Goal: Transaction & Acquisition: Purchase product/service

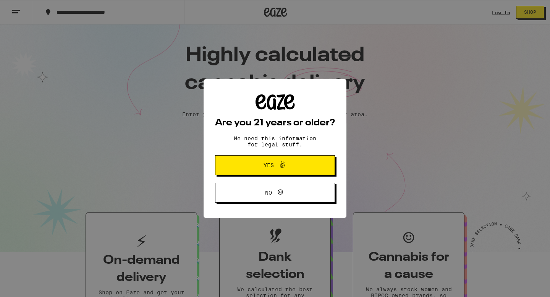
click at [289, 163] on span "Yes" at bounding box center [275, 165] width 58 height 10
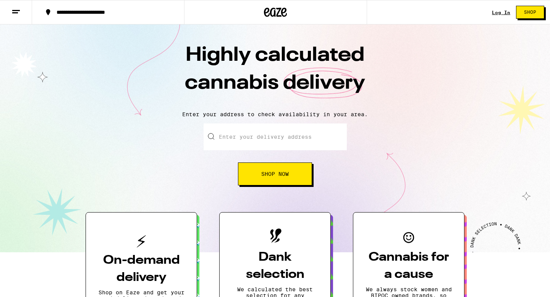
click at [271, 139] on input "Enter your delivery address" at bounding box center [274, 136] width 143 height 27
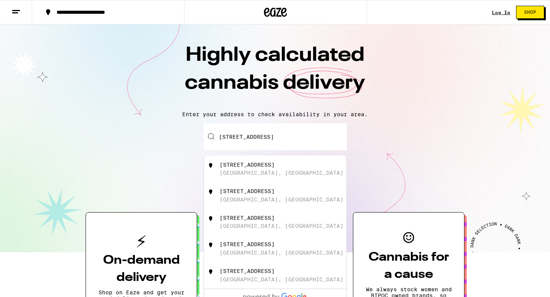
click at [276, 196] on div "[STREET_ADDRESS]" at bounding box center [287, 195] width 136 height 15
type input "[STREET_ADDRESS]"
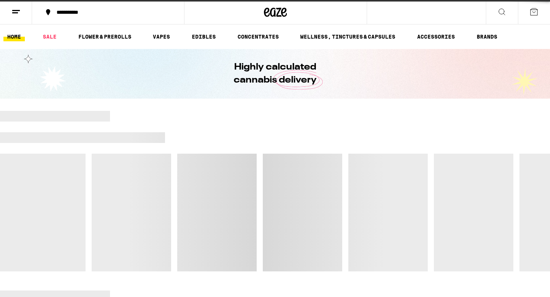
click at [285, 179] on div at bounding box center [275, 191] width 550 height 160
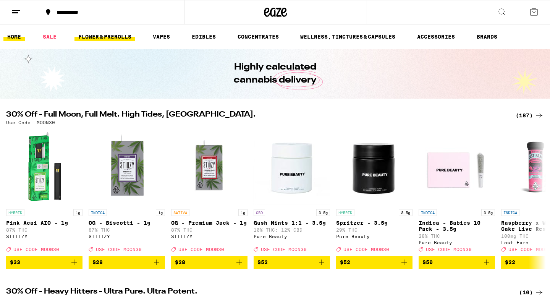
click at [114, 35] on link "FLOWER & PREROLLS" at bounding box center [104, 36] width 61 height 9
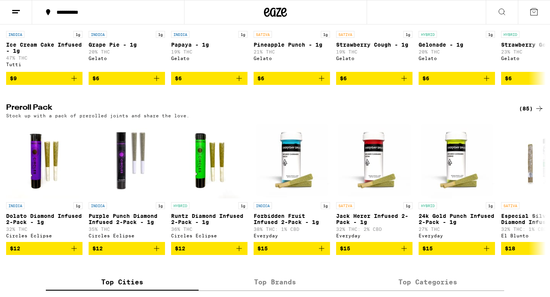
scroll to position [520, 0]
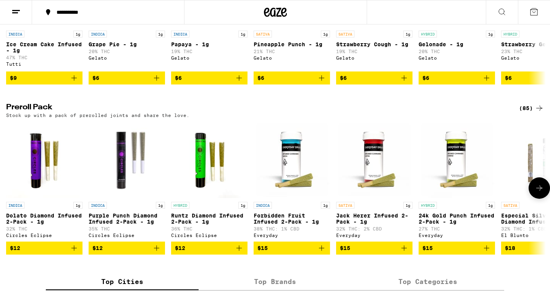
click at [321, 252] on icon "Add to bag" at bounding box center [321, 247] width 9 height 9
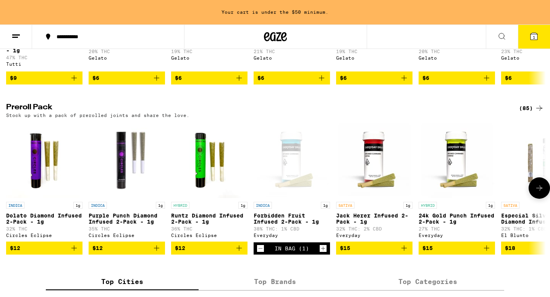
scroll to position [0, 0]
click at [406, 250] on icon "Add to bag" at bounding box center [403, 247] width 5 height 5
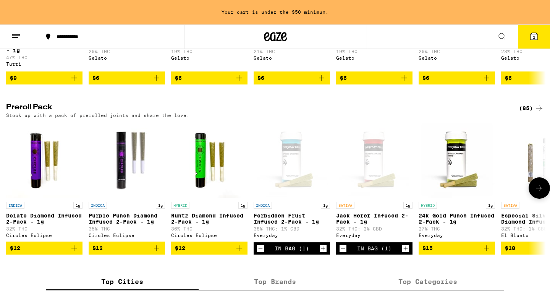
click at [540, 192] on icon at bounding box center [538, 187] width 9 height 9
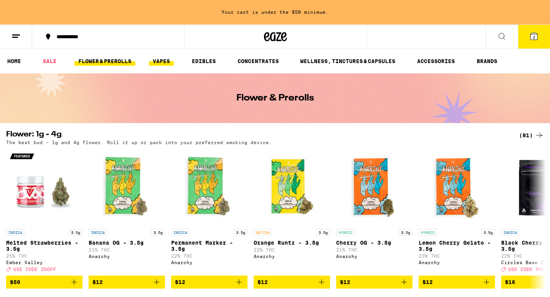
click at [168, 58] on link "VAPES" at bounding box center [161, 60] width 25 height 9
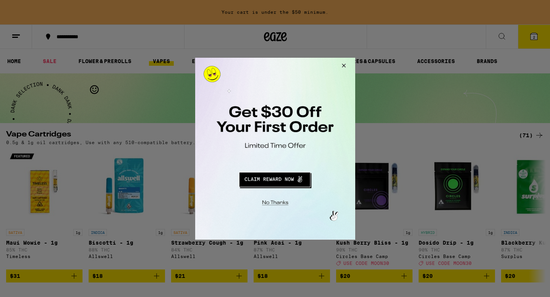
click at [342, 63] on button "Close Modal" at bounding box center [342, 66] width 21 height 18
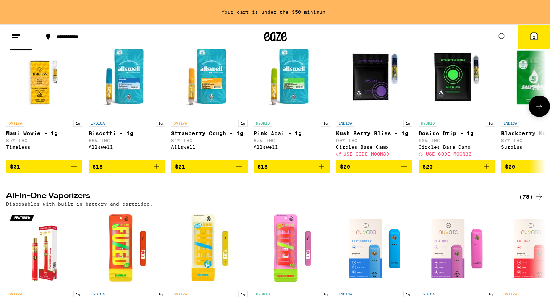
scroll to position [246, 0]
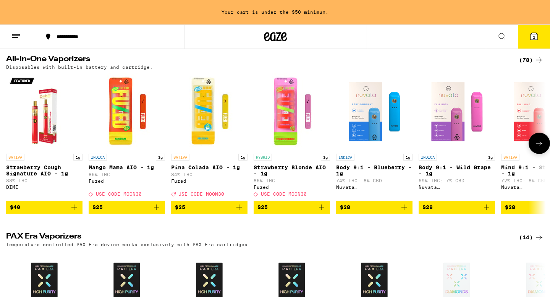
click at [541, 148] on icon at bounding box center [538, 143] width 9 height 9
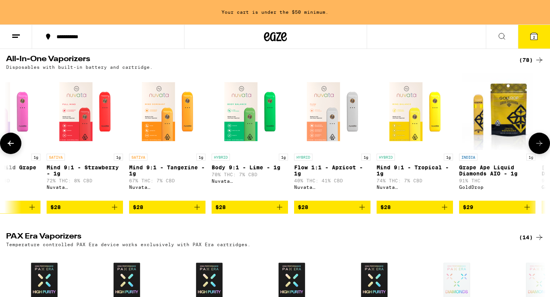
click at [541, 148] on icon at bounding box center [538, 143] width 9 height 9
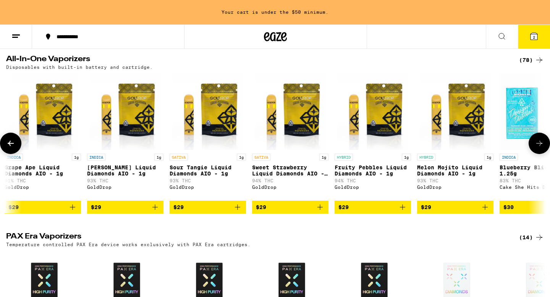
click at [541, 148] on icon at bounding box center [538, 143] width 9 height 9
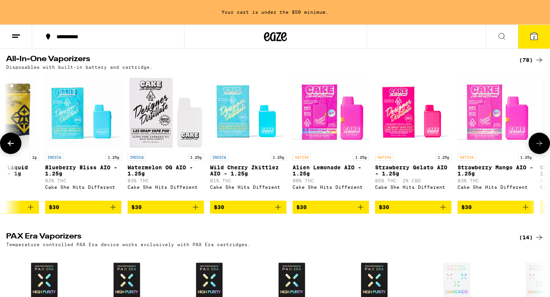
click at [541, 148] on icon at bounding box center [538, 143] width 9 height 9
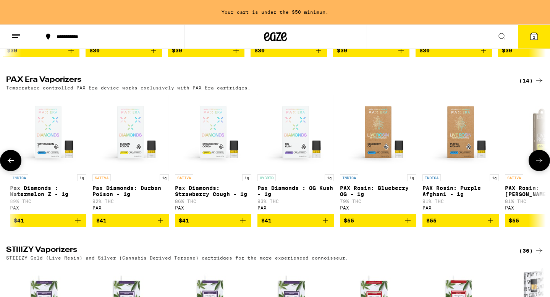
scroll to position [0, 617]
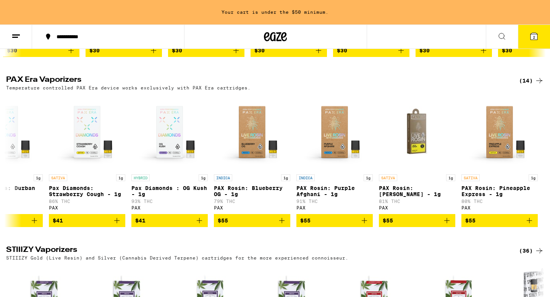
click at [532, 85] on div "Vape Cartridges (71) 0.5g & 1g oil cartridges, Use with any 510-compatible batt…" at bounding box center [275, 197] width 550 height 939
click at [525, 85] on div "(14)" at bounding box center [531, 80] width 25 height 9
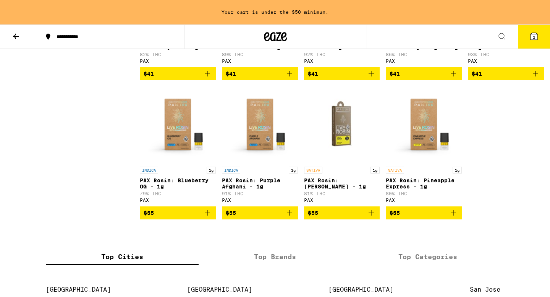
scroll to position [326, 0]
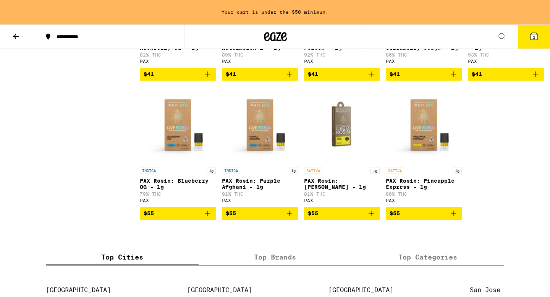
click at [371, 218] on icon "Add to bag" at bounding box center [370, 212] width 9 height 9
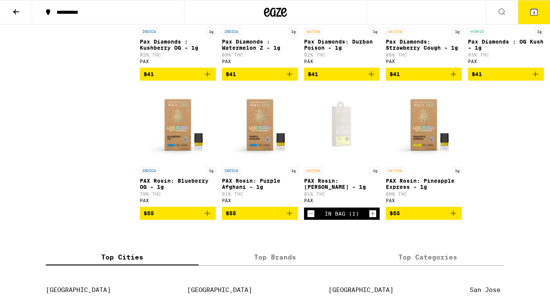
click at [529, 9] on icon at bounding box center [533, 11] width 9 height 9
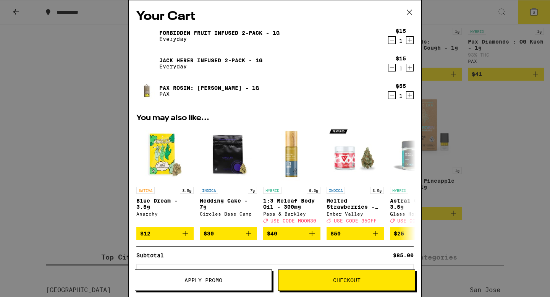
click at [354, 274] on button "Checkout" at bounding box center [346, 279] width 137 height 21
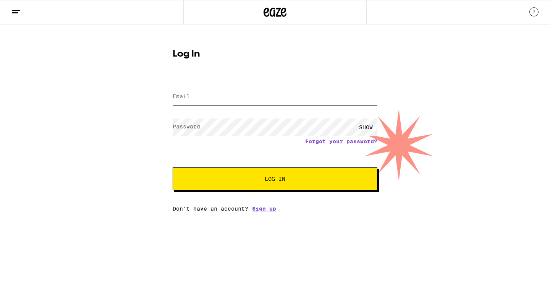
type input "[PERSON_NAME][EMAIL_ADDRESS][PERSON_NAME][DOMAIN_NAME]"
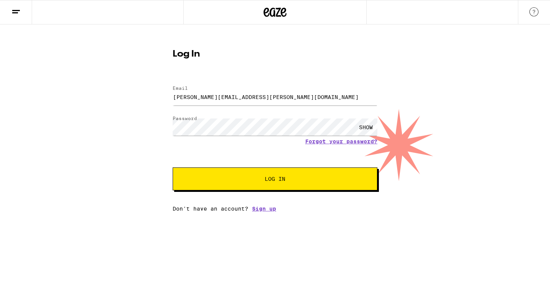
click at [254, 189] on button "Log In" at bounding box center [275, 178] width 205 height 23
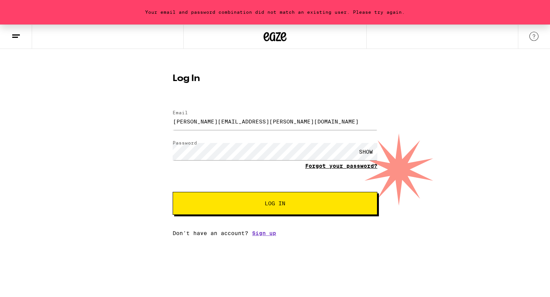
click at [344, 164] on link "Forgot your password?" at bounding box center [341, 166] width 72 height 6
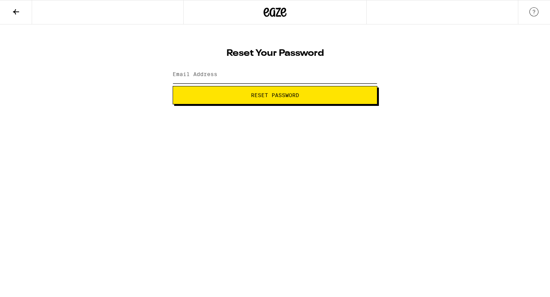
click at [267, 75] on input "Email Address" at bounding box center [275, 74] width 205 height 17
type input "[PERSON_NAME][EMAIL_ADDRESS][PERSON_NAME][DOMAIN_NAME]"
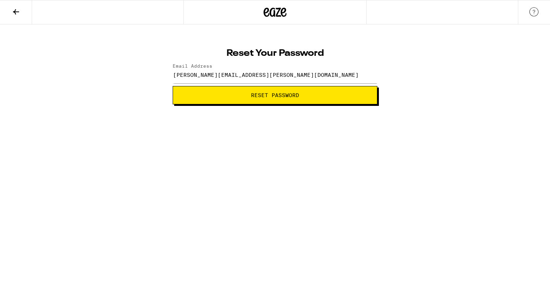
click at [274, 92] on span "Reset Password" at bounding box center [275, 94] width 48 height 5
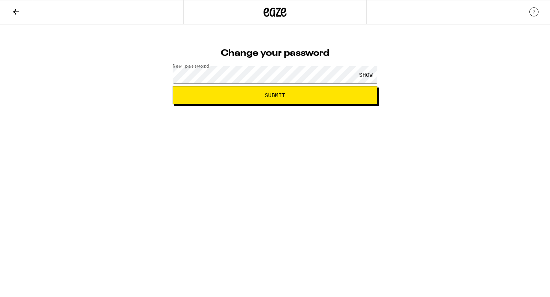
click at [274, 90] on button "Submit" at bounding box center [275, 95] width 205 height 18
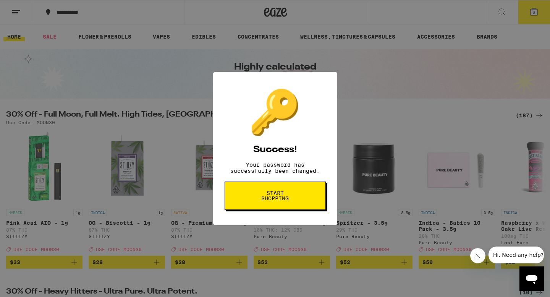
click at [283, 189] on button "Start shopping" at bounding box center [274, 195] width 101 height 28
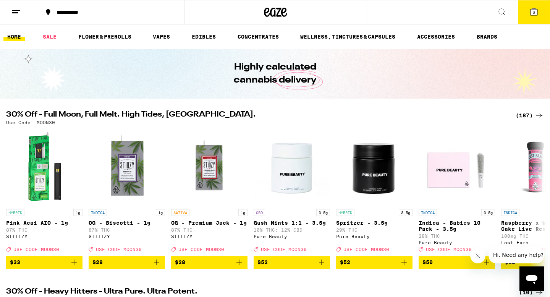
click at [538, 9] on button "3" at bounding box center [534, 12] width 32 height 24
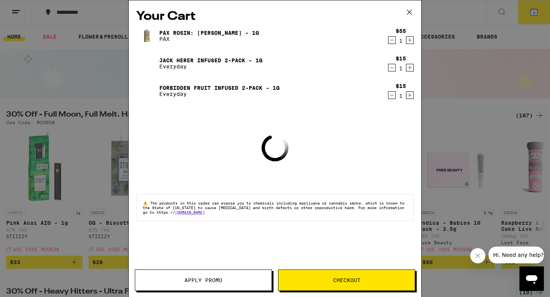
click at [343, 279] on span "Checkout" at bounding box center [346, 279] width 27 height 5
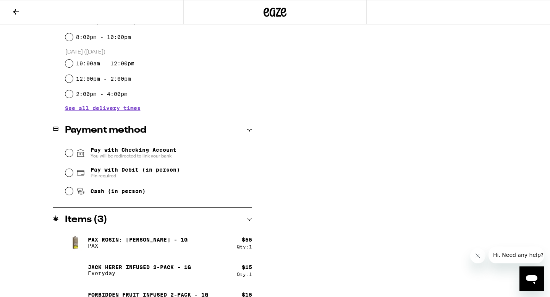
scroll to position [238, 0]
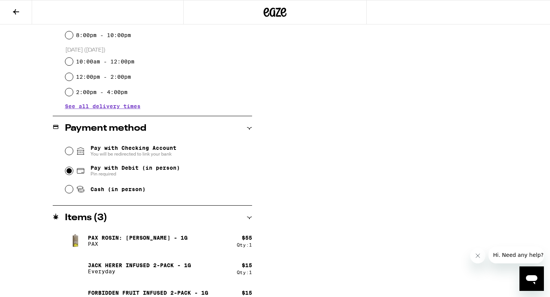
click at [68, 169] on input "Pay with Debit (in person) Pin required" at bounding box center [69, 171] width 8 height 8
radio input "true"
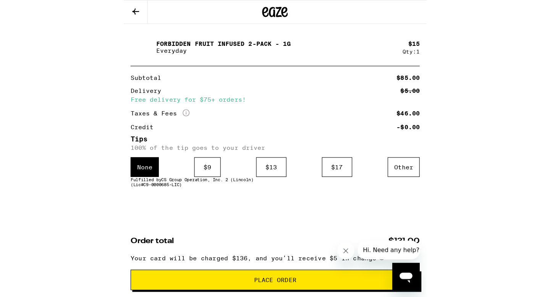
scroll to position [207, 0]
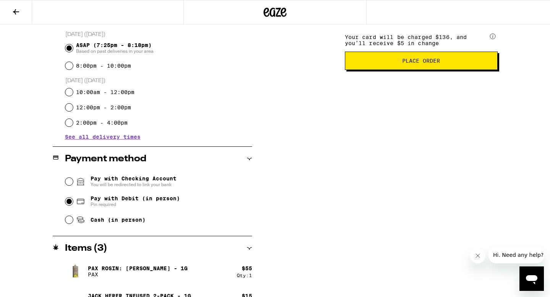
click at [430, 69] on button "Place Order" at bounding box center [421, 61] width 153 height 18
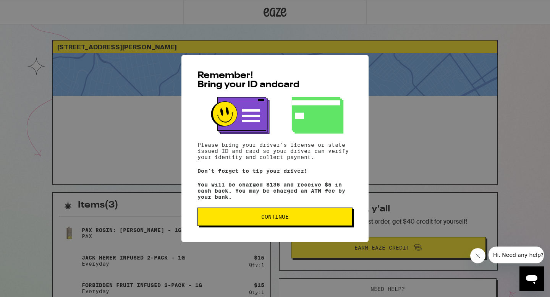
click at [315, 212] on button "Continue" at bounding box center [274, 216] width 155 height 18
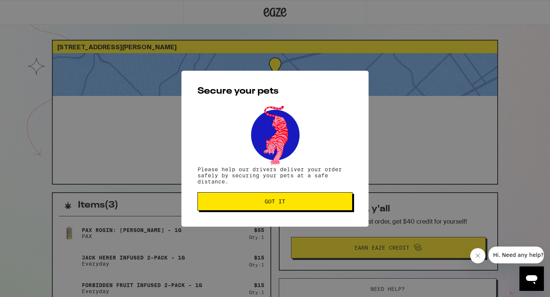
click at [294, 203] on span "Got it" at bounding box center [275, 200] width 142 height 5
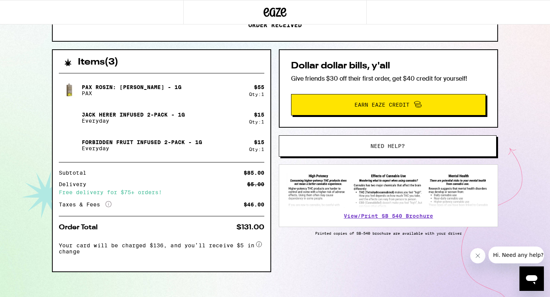
scroll to position [150, 0]
